Goal: Task Accomplishment & Management: Manage account settings

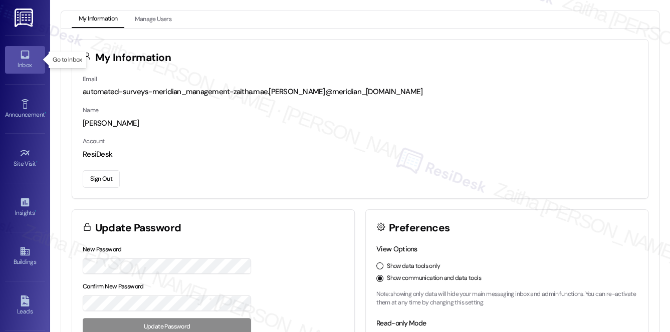
click at [21, 65] on div "Inbox" at bounding box center [25, 65] width 50 height 10
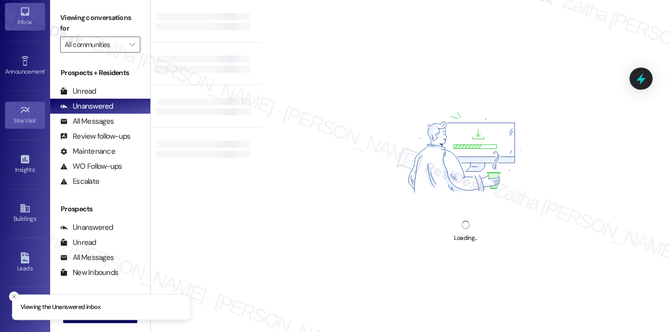
scroll to position [142, 0]
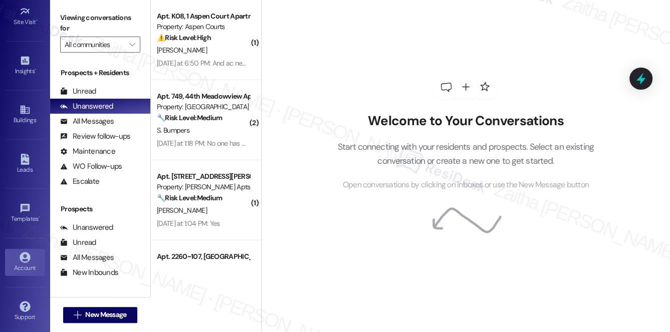
click at [24, 263] on div "Account" at bounding box center [25, 268] width 50 height 10
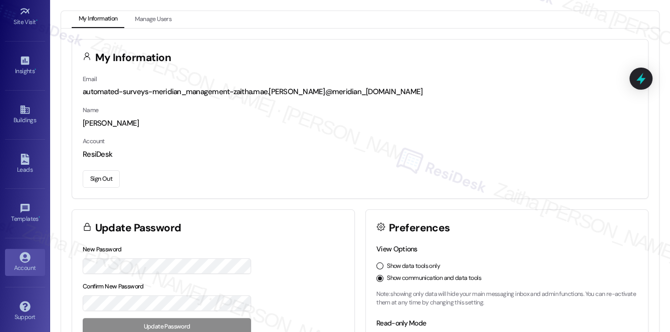
click at [92, 178] on button "Sign Out" at bounding box center [101, 179] width 37 height 18
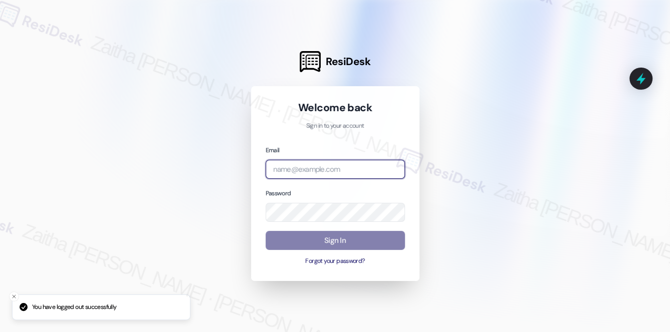
click at [305, 179] on input "email" at bounding box center [335, 170] width 139 height 20
type input "[EMAIL_ADDRESS][PERSON_NAME][DOMAIN_NAME]"
